Goal: Task Accomplishment & Management: Use online tool/utility

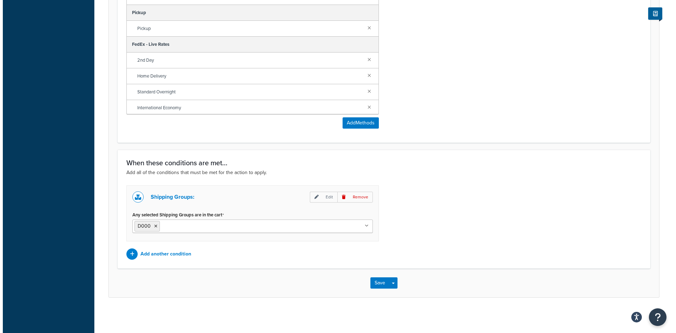
scroll to position [378, 0]
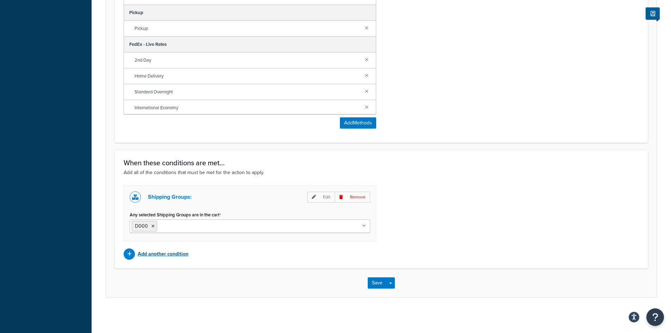
click at [168, 253] on p "Add another condition" at bounding box center [163, 254] width 51 height 10
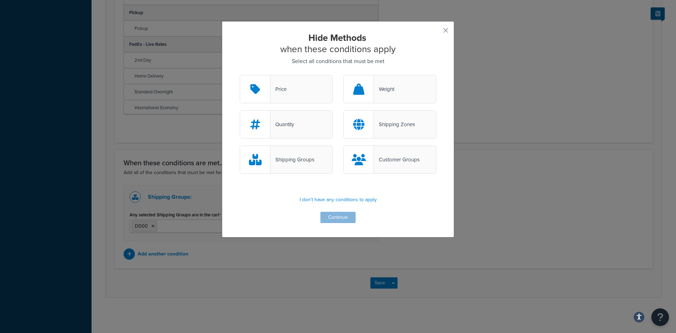
click at [396, 159] on div "Customer Groups" at bounding box center [397, 160] width 46 height 10
click at [0, 0] on input "Customer Groups" at bounding box center [0, 0] width 0 height 0
click at [331, 218] on button "Continue" at bounding box center [337, 217] width 35 height 11
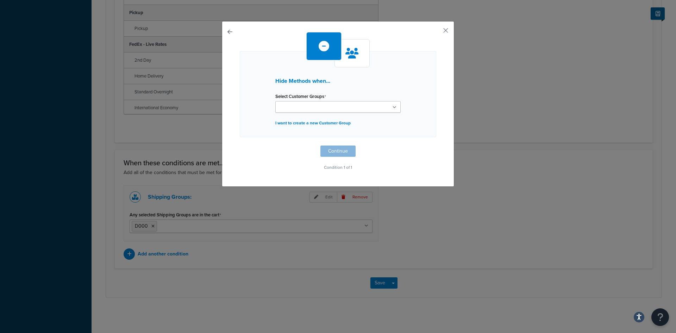
click at [374, 106] on ul at bounding box center [337, 107] width 125 height 12
click at [436, 32] on button "button" at bounding box center [436, 33] width 2 height 2
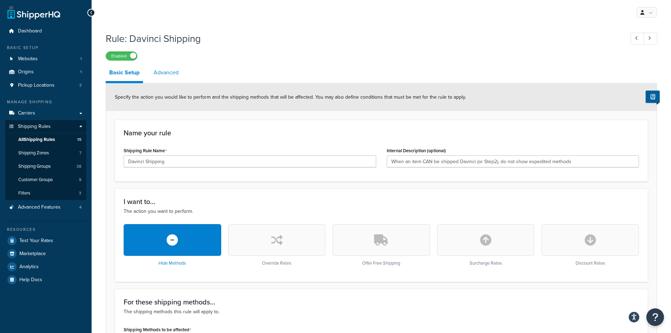
click at [175, 76] on link "Advanced" at bounding box center [166, 72] width 32 height 17
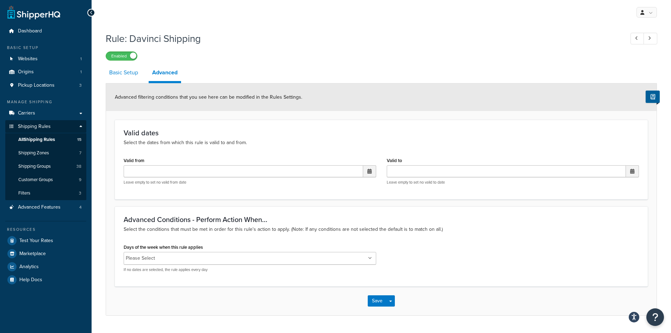
click at [127, 74] on link "Basic Setup" at bounding box center [124, 72] width 36 height 17
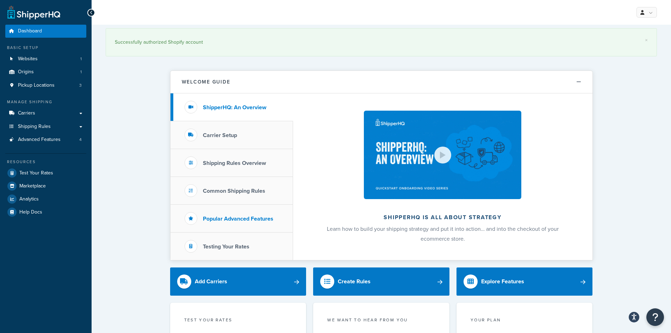
click at [236, 219] on h3 "Popular Advanced Features" at bounding box center [238, 219] width 70 height 6
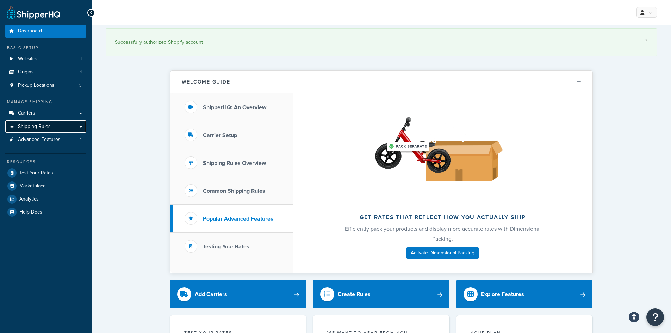
click at [62, 128] on link "Shipping Rules" at bounding box center [45, 126] width 81 height 13
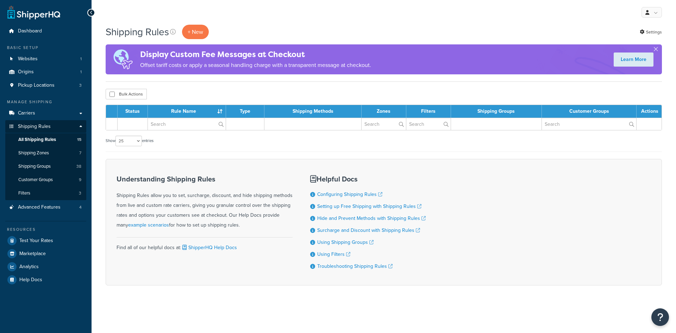
select select "25"
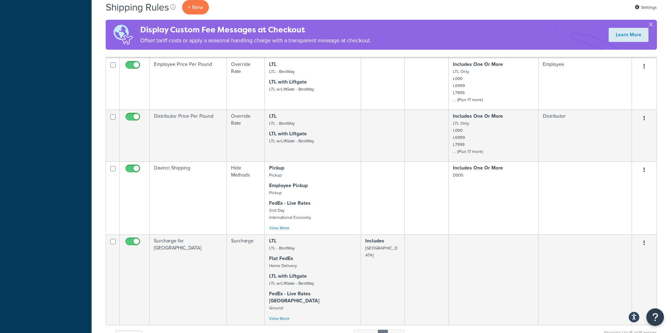
scroll to position [704, 0]
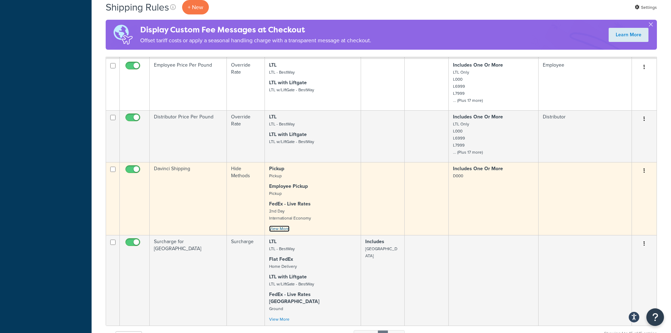
click at [284, 225] on link "View More" at bounding box center [279, 228] width 20 height 6
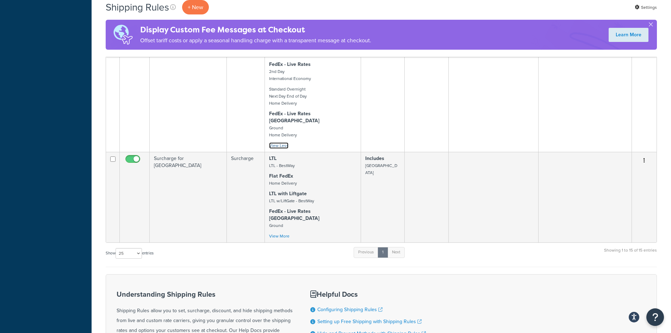
scroll to position [845, 0]
click at [172, 150] on td "Surcharge for Canada" at bounding box center [188, 195] width 77 height 91
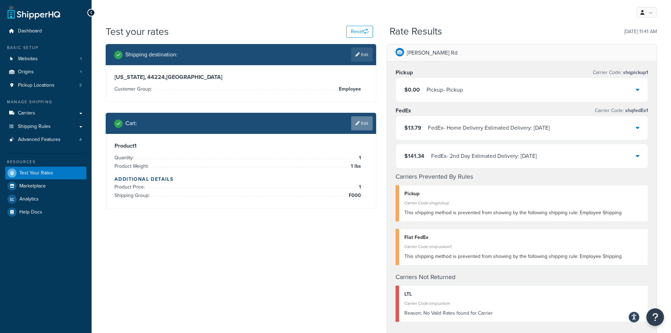
click at [364, 128] on link "Edit" at bounding box center [361, 123] width 21 height 14
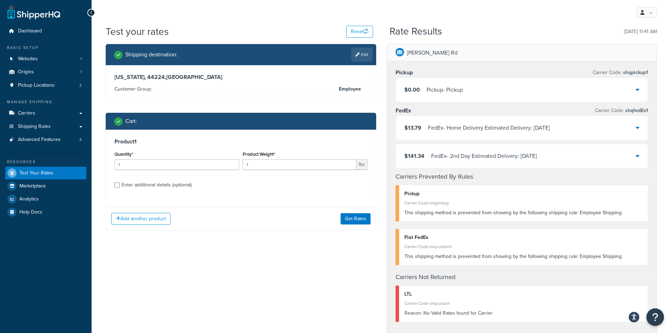
click at [168, 183] on div "Enter additional details (optional)" at bounding box center [156, 185] width 70 height 10
click at [120, 183] on input "Enter additional details (optional)" at bounding box center [116, 184] width 5 height 5
checkbox input "true"
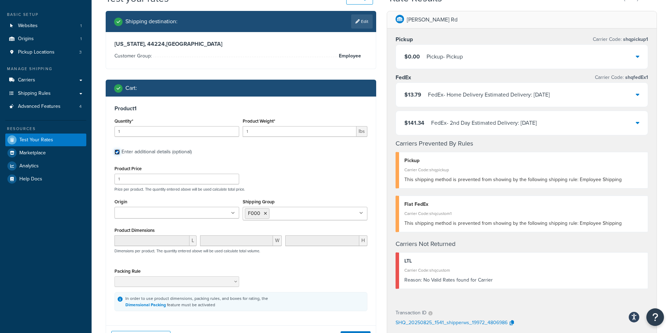
scroll to position [70, 0]
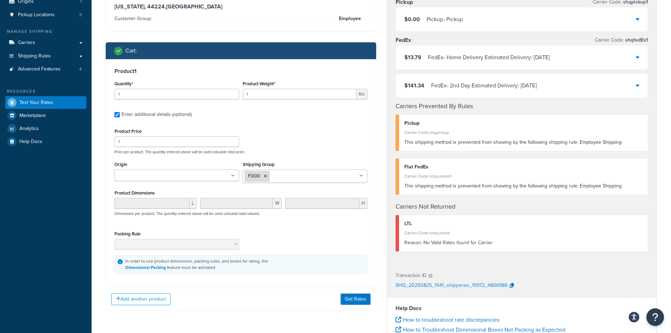
click at [266, 177] on icon at bounding box center [265, 176] width 3 height 4
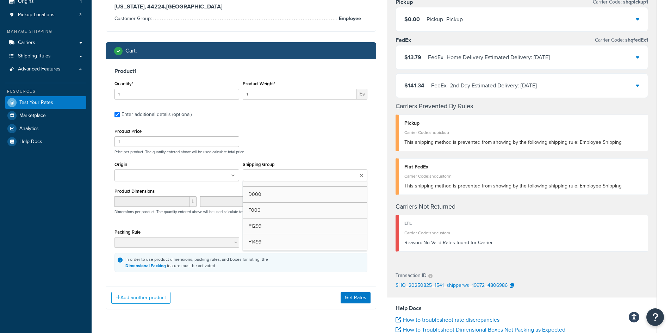
click at [266, 177] on input "Shipping Group" at bounding box center [276, 176] width 62 height 8
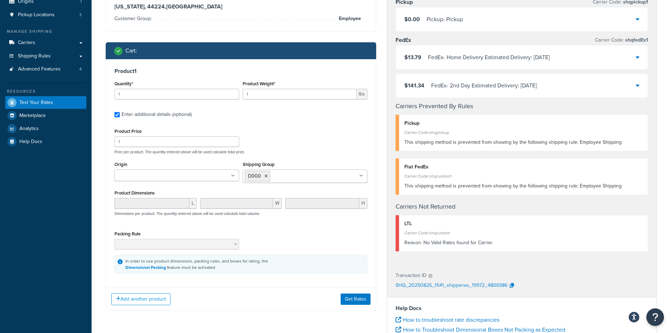
click at [309, 296] on div "Add another product Get Rates" at bounding box center [241, 298] width 270 height 23
click at [350, 299] on button "Get Rates" at bounding box center [356, 298] width 30 height 11
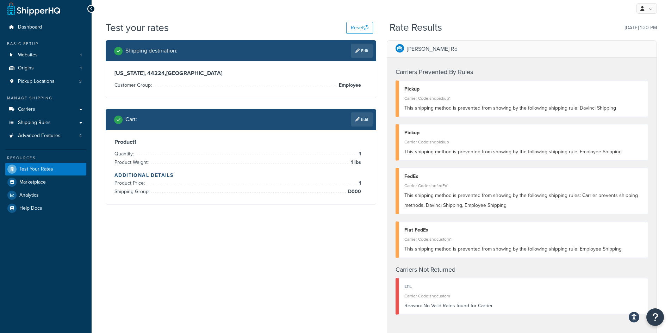
scroll to position [0, 0]
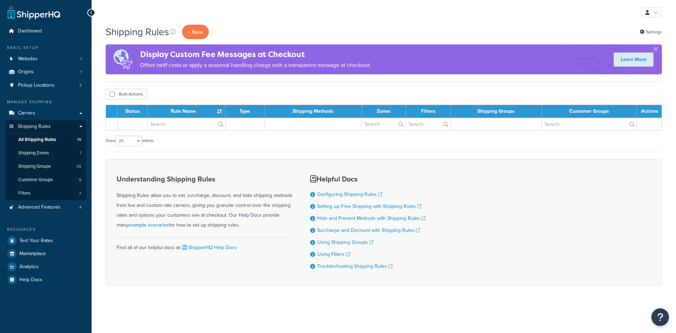
select select "25"
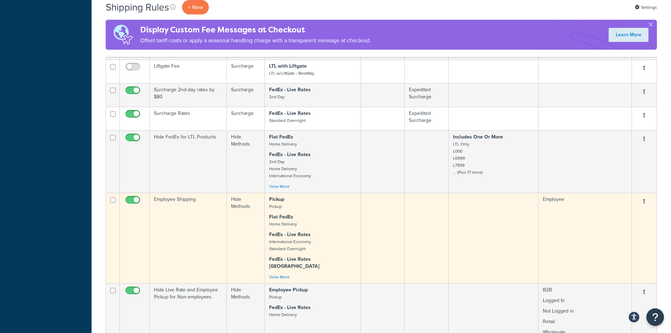
scroll to position [352, 0]
